Goal: Information Seeking & Learning: Learn about a topic

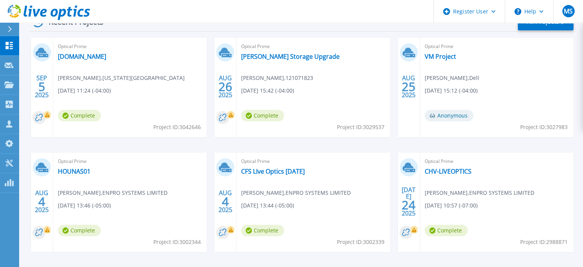
scroll to position [130, 0]
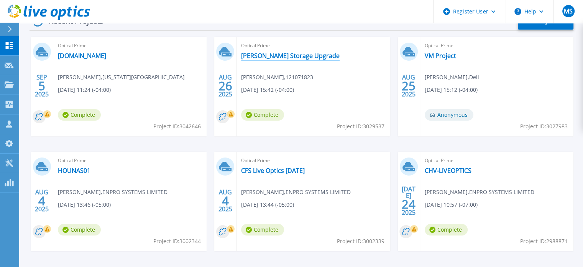
click at [262, 56] on link "[PERSON_NAME] Storage Upgrade" at bounding box center [290, 56] width 99 height 8
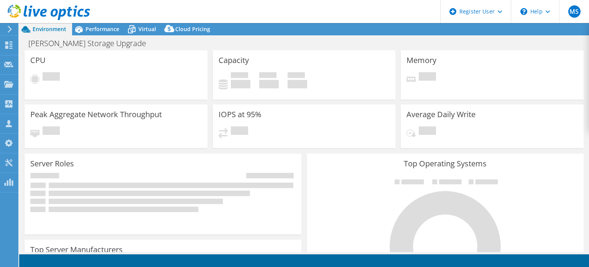
select select "USD"
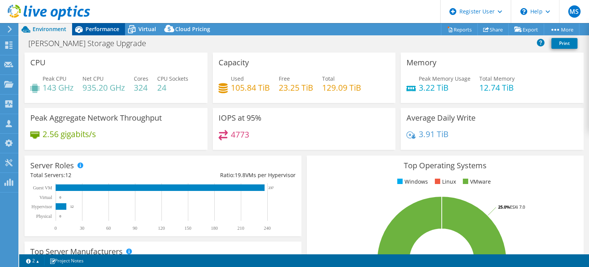
click at [99, 30] on span "Performance" at bounding box center [103, 28] width 34 height 7
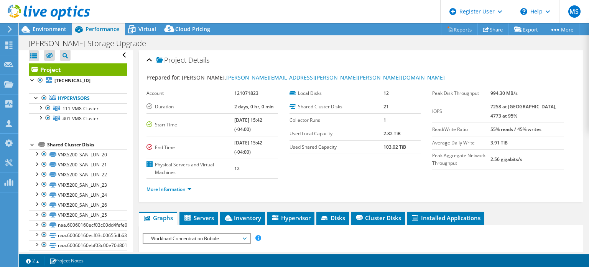
click at [158, 183] on ul "More Information" at bounding box center [360, 188] width 429 height 10
click at [161, 188] on link "More Information" at bounding box center [168, 189] width 45 height 7
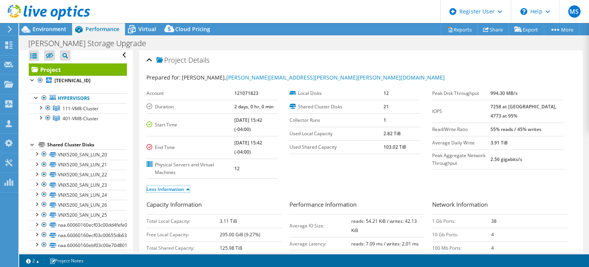
scroll to position [98, 0]
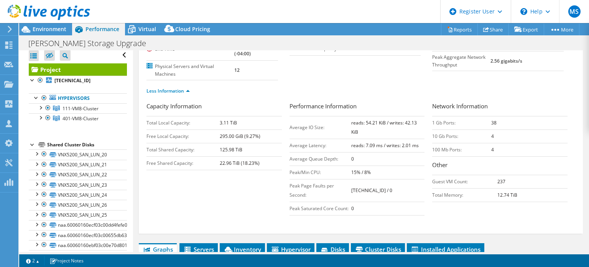
drag, startPoint x: 367, startPoint y: 122, endPoint x: 390, endPoint y: 121, distance: 23.1
click at [390, 121] on b "reads: 54.21 KiB / writes: 42.13 KiB" at bounding box center [384, 127] width 66 height 16
click at [416, 123] on td "reads: 54.21 KiB / writes: 42.13 KiB" at bounding box center [387, 127] width 73 height 23
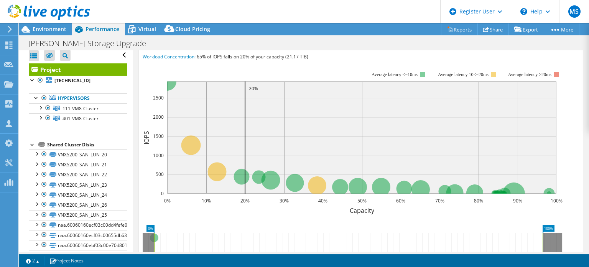
scroll to position [328, 0]
click at [47, 30] on span "Environment" at bounding box center [50, 28] width 34 height 7
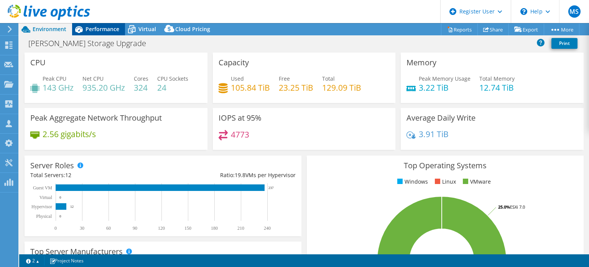
click at [97, 28] on span "Performance" at bounding box center [103, 28] width 34 height 7
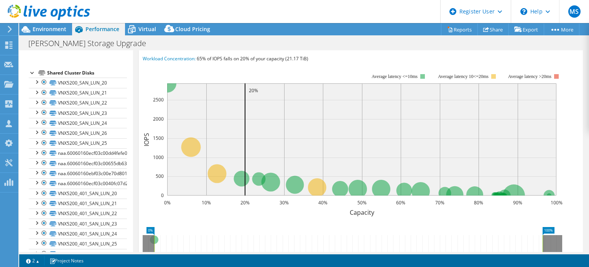
scroll to position [326, 0]
click at [34, 141] on div at bounding box center [37, 142] width 8 height 8
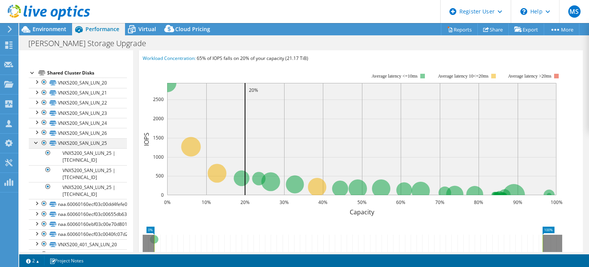
click at [34, 141] on div at bounding box center [37, 142] width 8 height 8
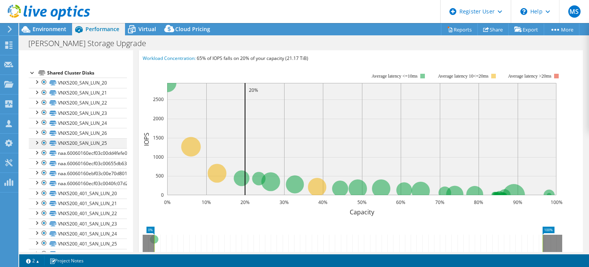
scroll to position [0, 0]
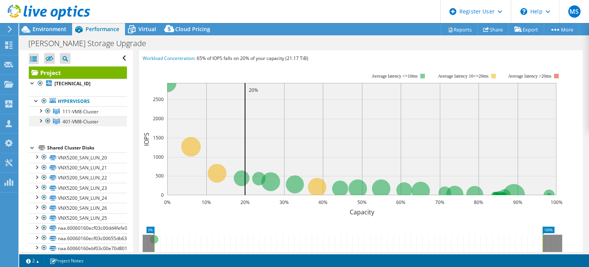
click at [41, 117] on div at bounding box center [40, 120] width 8 height 8
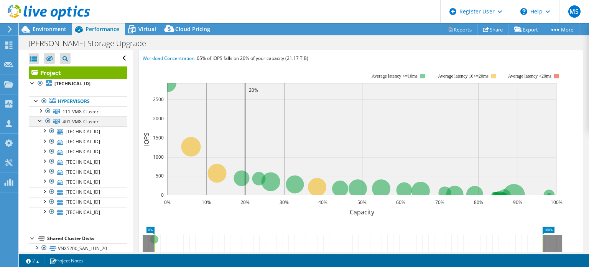
click at [41, 117] on div at bounding box center [40, 120] width 8 height 8
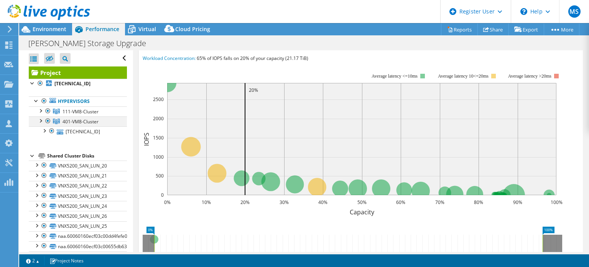
click at [41, 117] on div at bounding box center [40, 120] width 8 height 8
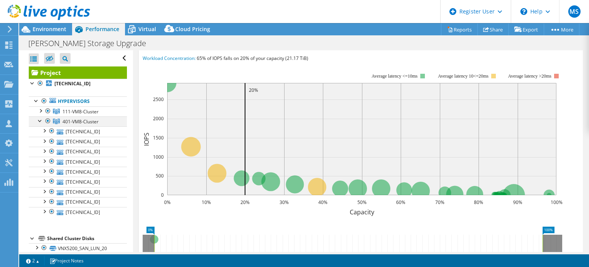
click at [41, 117] on div at bounding box center [40, 120] width 8 height 8
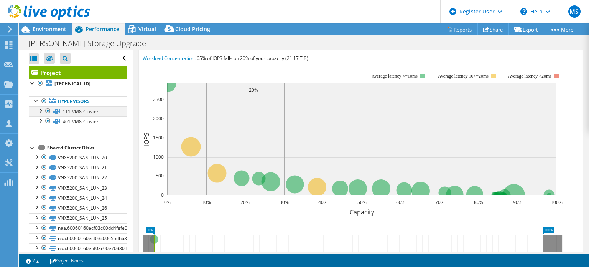
click at [41, 110] on div at bounding box center [40, 110] width 8 height 8
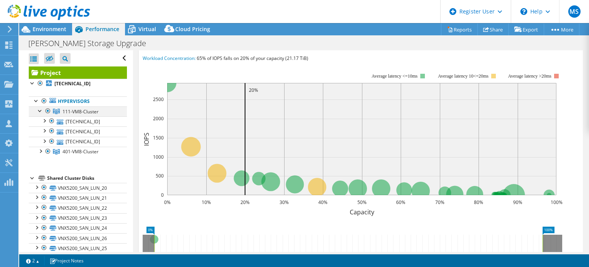
click at [41, 110] on div at bounding box center [40, 110] width 8 height 8
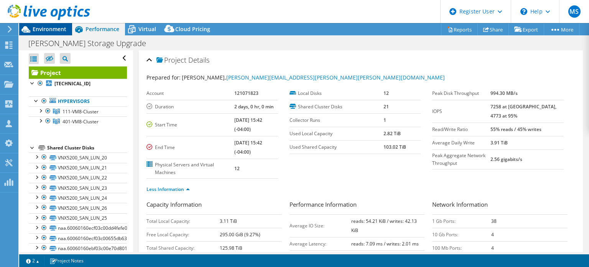
click at [61, 31] on span "Environment" at bounding box center [50, 28] width 34 height 7
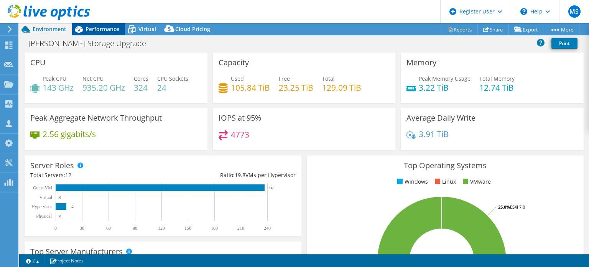
click at [103, 33] on div "Performance" at bounding box center [98, 29] width 53 height 12
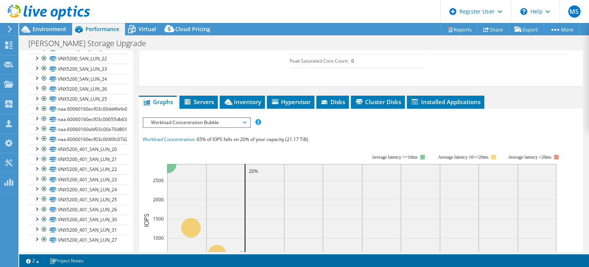
scroll to position [284, 0]
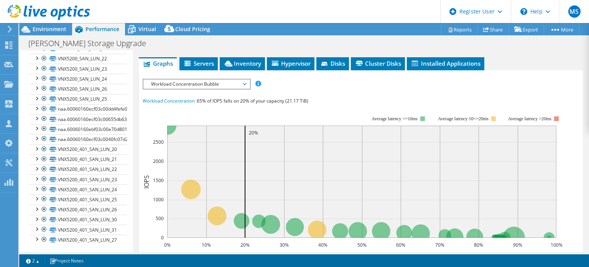
click at [199, 84] on span "Workload Concentration Bubble" at bounding box center [196, 83] width 99 height 9
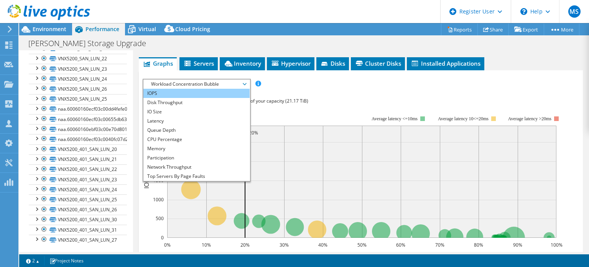
click at [187, 92] on li "IOPS" at bounding box center [196, 93] width 106 height 9
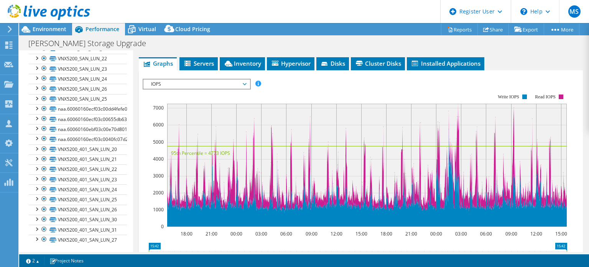
click at [174, 84] on span "IOPS" at bounding box center [196, 83] width 99 height 9
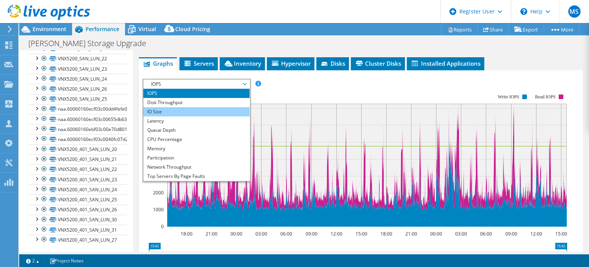
click at [166, 113] on li "IO Size" at bounding box center [196, 111] width 106 height 9
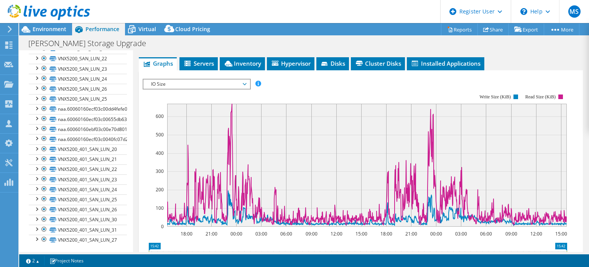
click at [163, 82] on span "IO Size" at bounding box center [196, 83] width 99 height 9
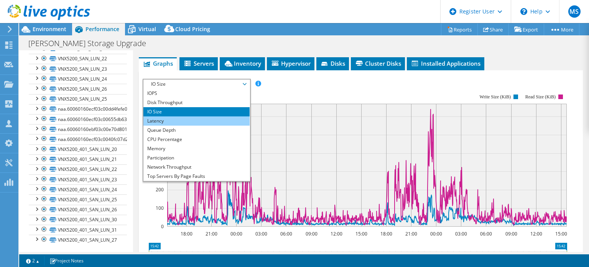
click at [157, 116] on li "Latency" at bounding box center [196, 120] width 106 height 9
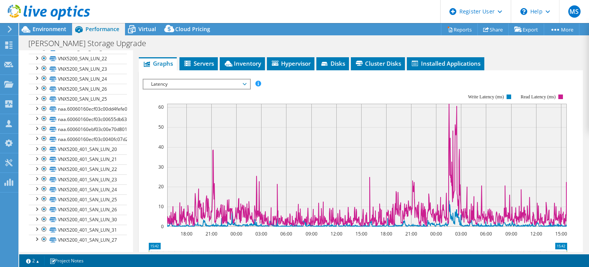
click at [167, 84] on span "Latency" at bounding box center [196, 83] width 99 height 9
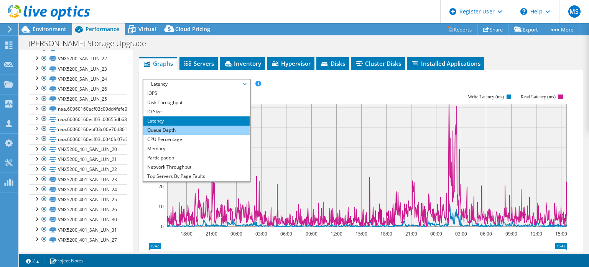
click at [163, 128] on li "Queue Depth" at bounding box center [196, 129] width 106 height 9
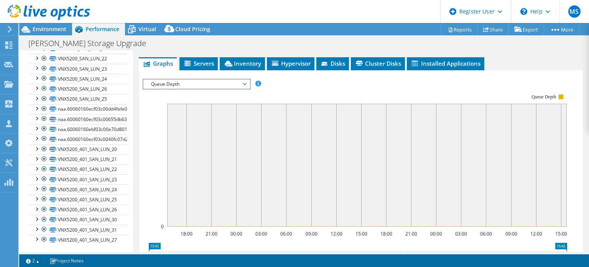
click at [214, 82] on span "Queue Depth" at bounding box center [196, 83] width 99 height 9
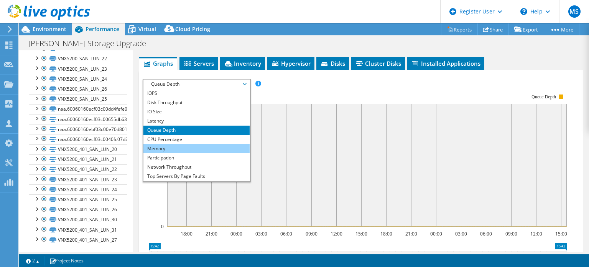
click at [181, 145] on li "Memory" at bounding box center [196, 148] width 106 height 9
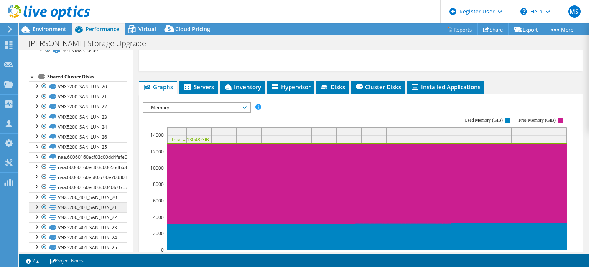
scroll to position [0, 0]
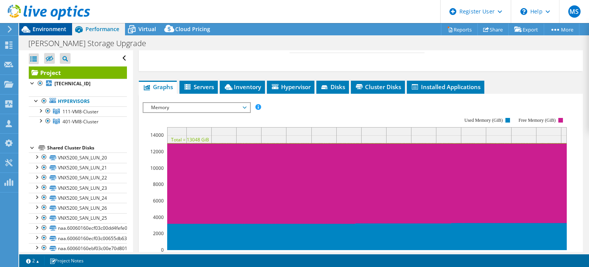
click at [61, 28] on span "Environment" at bounding box center [50, 28] width 34 height 7
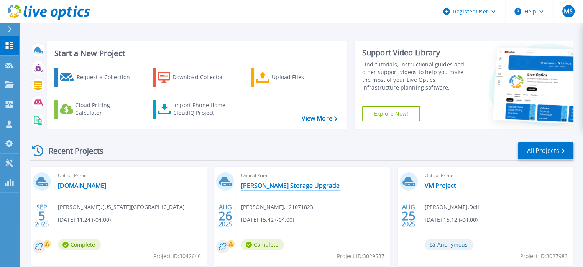
click at [269, 186] on link "[PERSON_NAME] Storage Upgrade" at bounding box center [290, 185] width 99 height 8
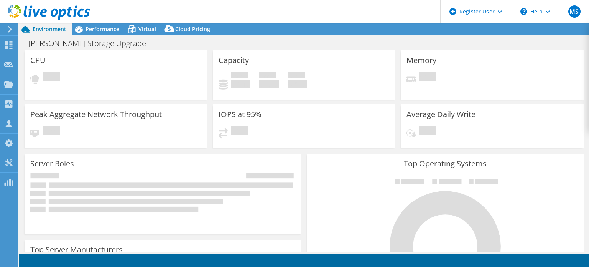
select select "USD"
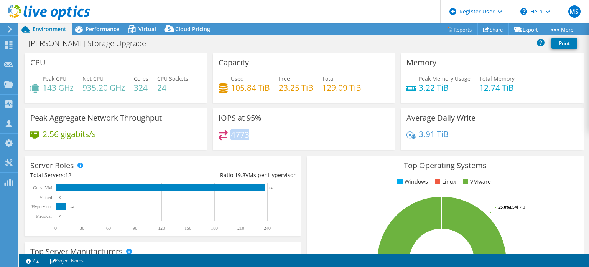
drag, startPoint x: 252, startPoint y: 135, endPoint x: 223, endPoint y: 132, distance: 29.7
click at [223, 132] on div "4773" at bounding box center [304, 138] width 171 height 16
click at [109, 30] on span "Performance" at bounding box center [103, 28] width 34 height 7
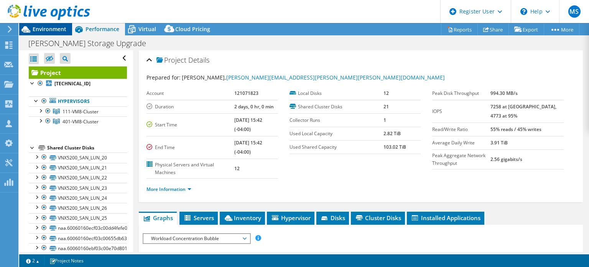
click at [57, 31] on span "Environment" at bounding box center [50, 28] width 34 height 7
